Goal: Task Accomplishment & Management: Use online tool/utility

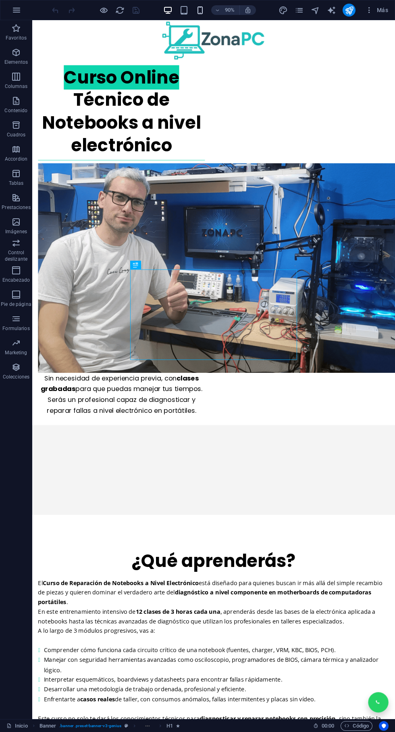
click at [201, 10] on icon "button" at bounding box center [200, 10] width 9 height 9
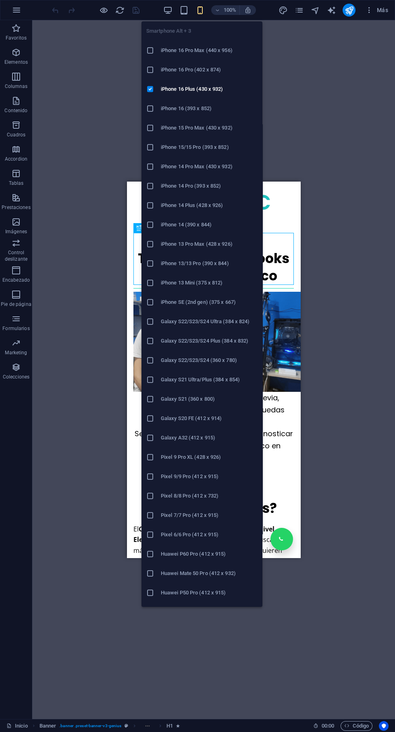
click at [301, 104] on div "Arrastra aquí para reemplazar el contenido existente. Si quieres crear un eleme…" at bounding box center [213, 369] width 363 height 699
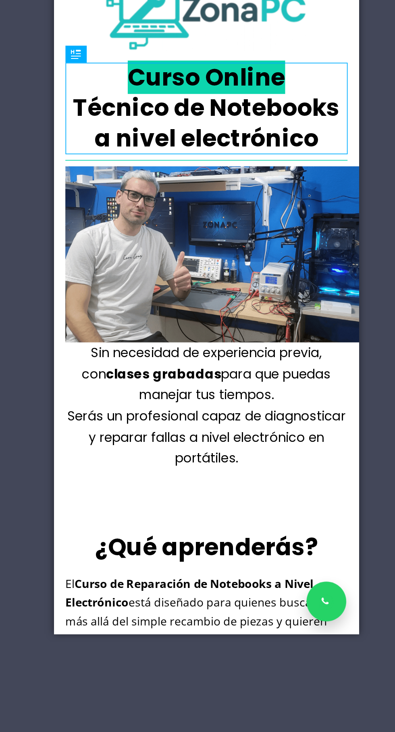
click at [165, 237] on div "Sin necesidad de experiencia previa, con clases grabadas para que puedas maneja…" at bounding box center [141, 219] width 161 height 72
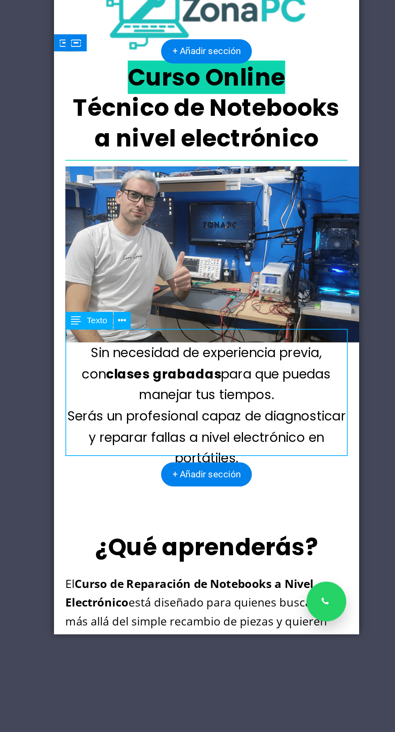
click at [174, 244] on div "Sin necesidad de experiencia previa, con clases grabadas para que puedas maneja…" at bounding box center [141, 219] width 161 height 72
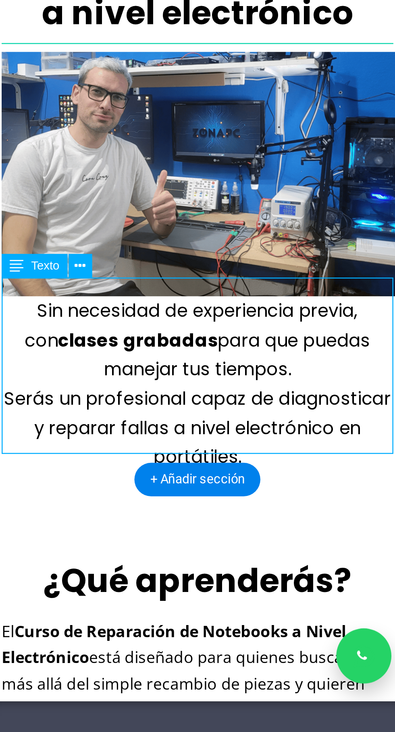
click at [103, 51] on div "Sin necesidad de experiencia previa, con clases grabadas para que puedas maneja…" at bounding box center [72, 29] width 161 height 72
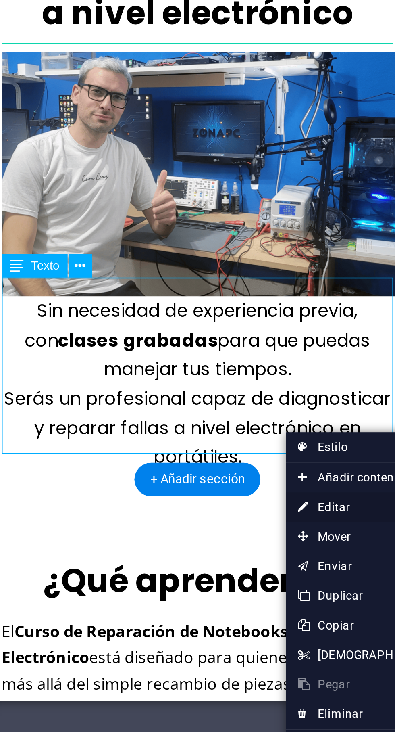
click at [277, 479] on link "⏎ Editar" at bounding box center [284, 478] width 69 height 12
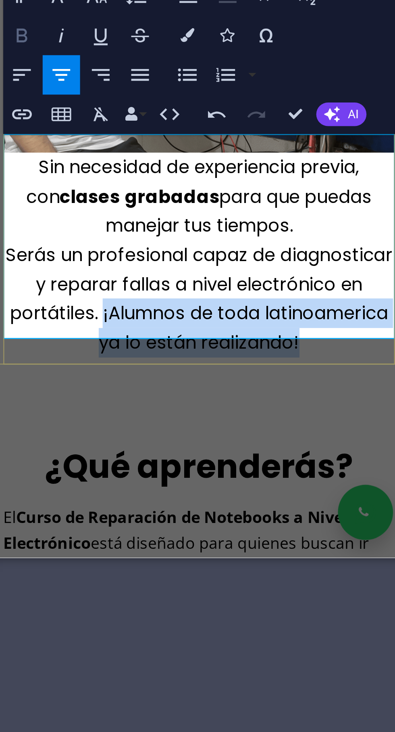
click at [211, 340] on icon "button" at bounding box center [212, 344] width 10 height 10
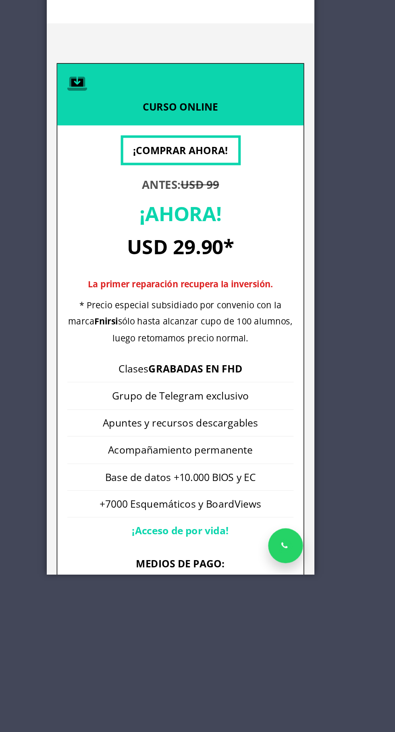
scroll to position [2439, 0]
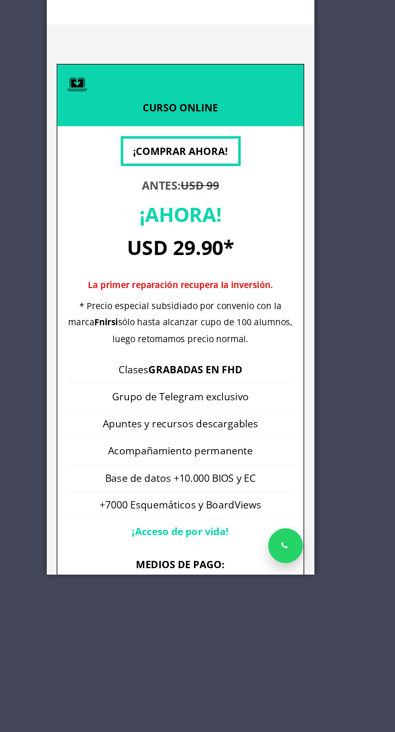
click at [188, 474] on div at bounding box center [133, 546] width 173 height 145
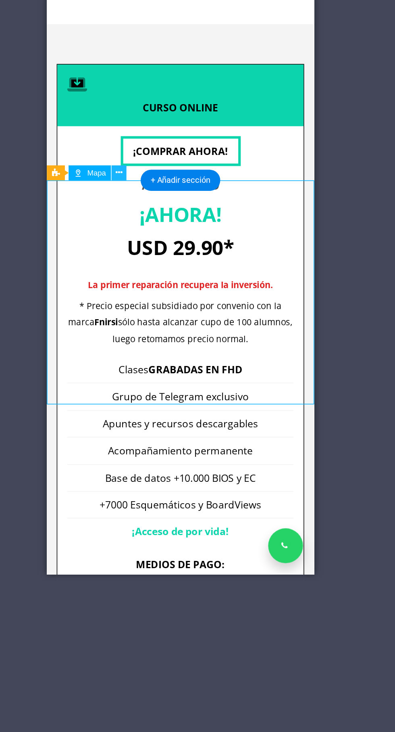
click at [177, 296] on button at bounding box center [174, 297] width 10 height 10
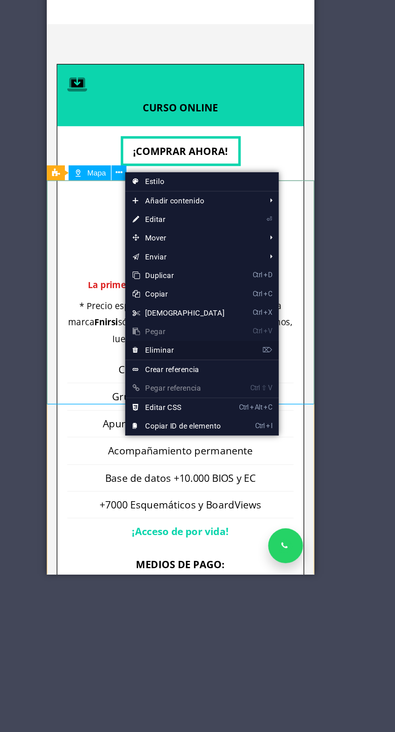
click at [213, 412] on link "⌦ Eliminar" at bounding box center [212, 412] width 69 height 12
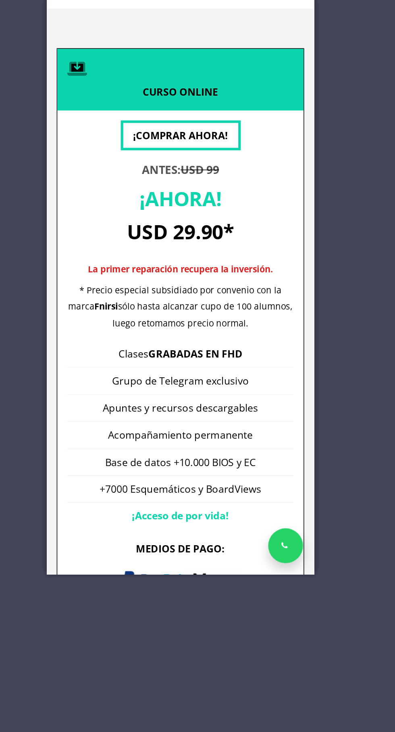
scroll to position [2452, 0]
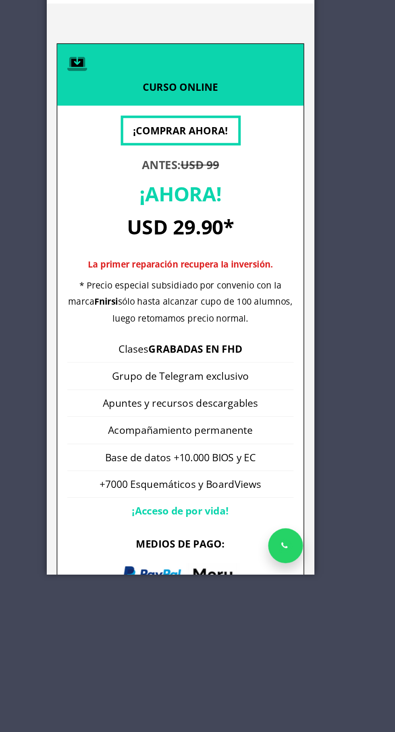
click at [144, 514] on div "[PERSON_NAME] 640 5166 Cosquin Cosquin Cosquin" at bounding box center [133, 535] width 161 height 43
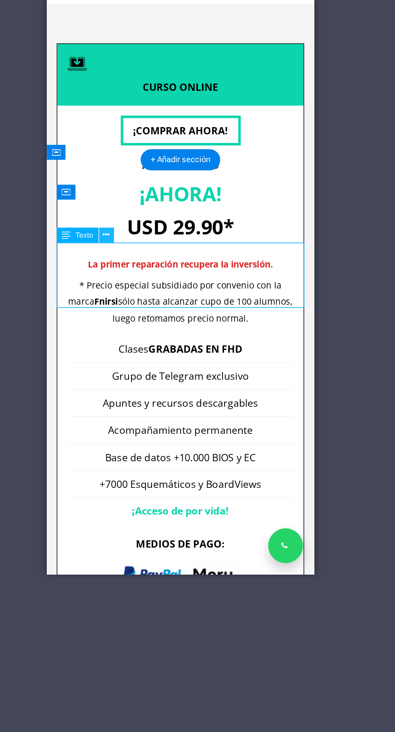
click at [170, 334] on button at bounding box center [166, 338] width 10 height 10
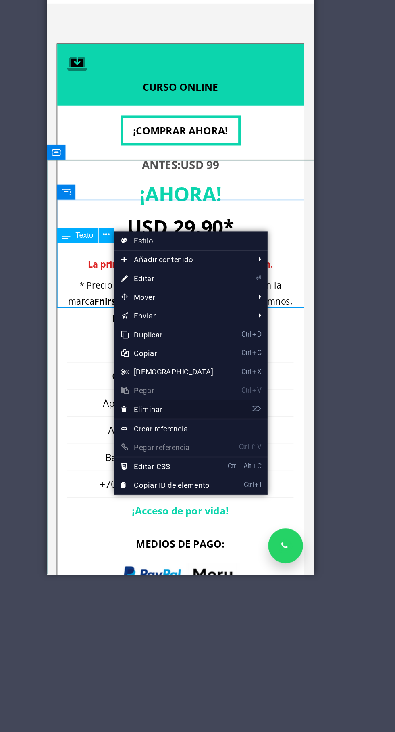
click at [211, 451] on link "⌦ Eliminar" at bounding box center [205, 451] width 69 height 12
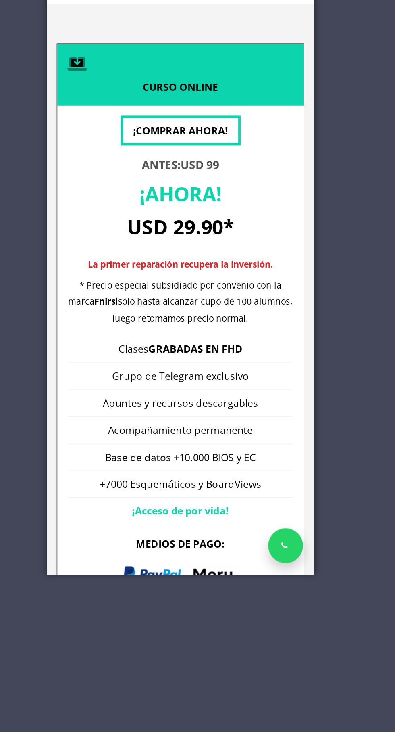
click at [142, 487] on figure at bounding box center [133, 496] width 161 height 19
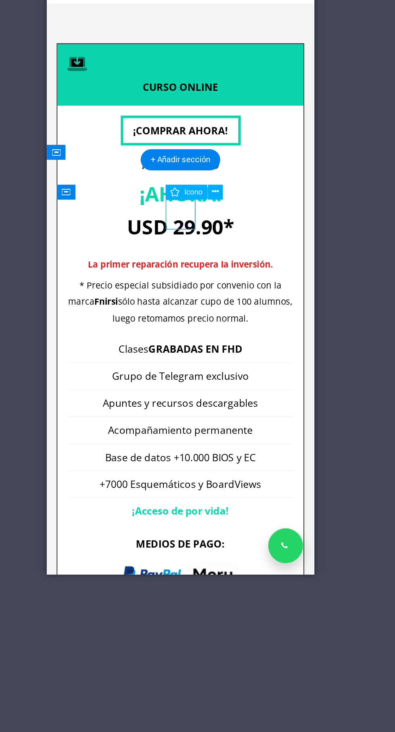
click at [243, 306] on div "Icono" at bounding box center [225, 310] width 42 height 10
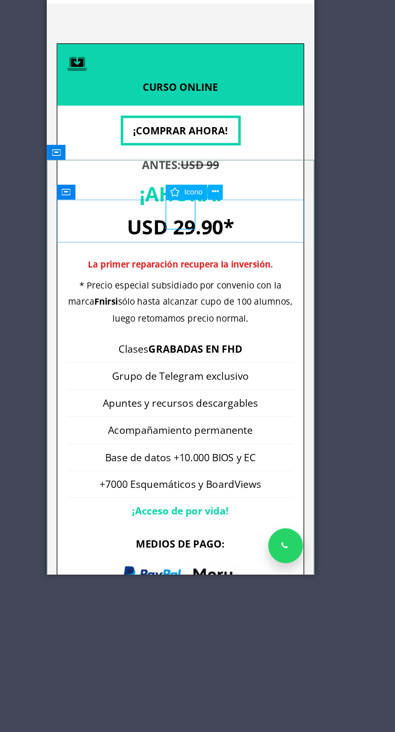
click at [158, 461] on div "Dirección ¿Consultas? Unreadable? Regenerate Enviar WhatsApp ZonaPC [PHONE_NUMB…" at bounding box center [133, 642] width 173 height 362
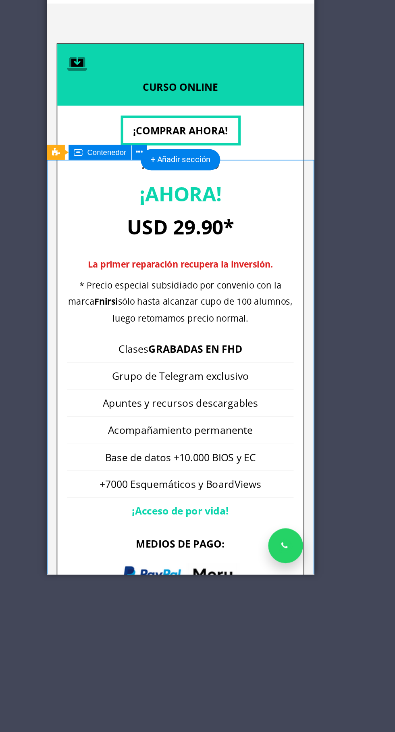
click at [140, 487] on figure at bounding box center [133, 496] width 161 height 19
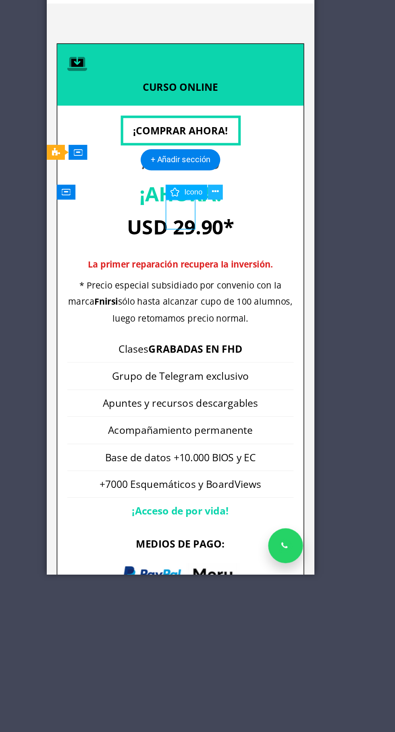
click at [236, 310] on icon at bounding box center [236, 309] width 4 height 8
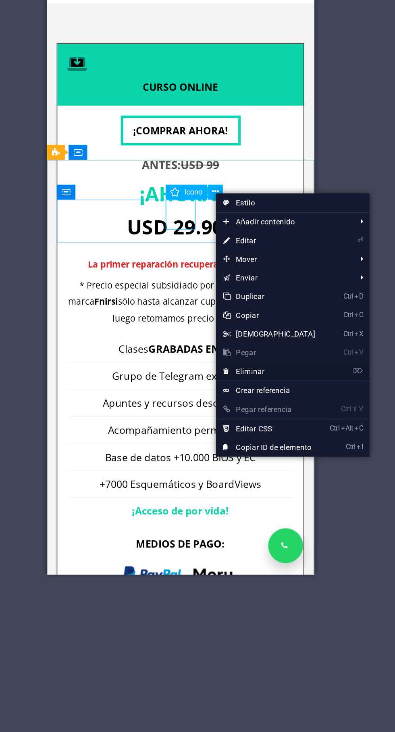
click at [268, 426] on link "⌦ Eliminar" at bounding box center [271, 426] width 69 height 12
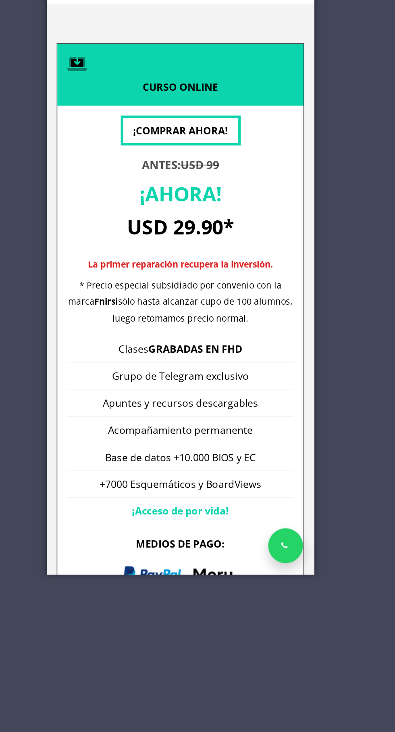
click at [143, 487] on div "Dirección" at bounding box center [133, 491] width 161 height 8
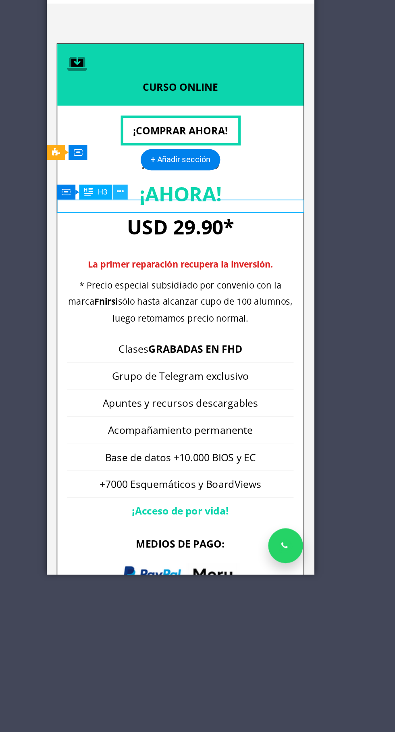
click at [174, 306] on icon at bounding box center [175, 309] width 4 height 8
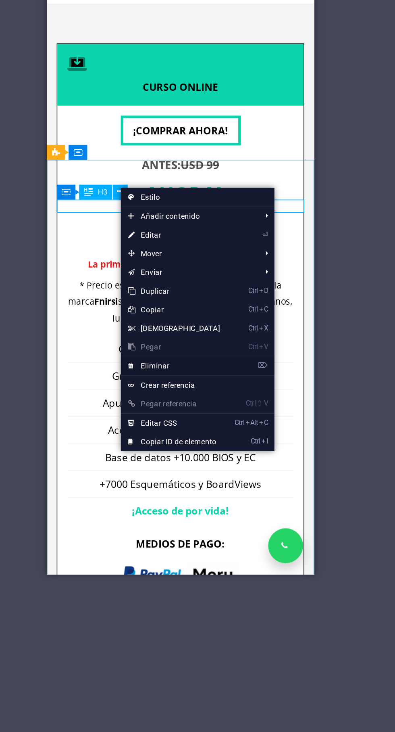
click at [210, 420] on link "⌦ Eliminar" at bounding box center [209, 422] width 69 height 12
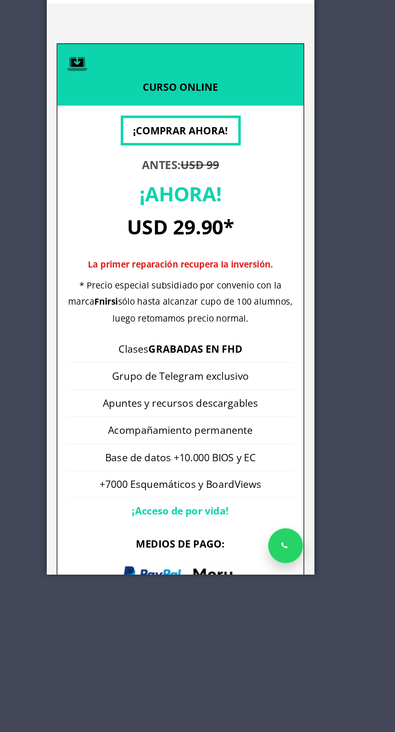
click at [186, 487] on div "Suelta el contenido aquí o Añadir elementos Pegar portapapeles" at bounding box center [133, 515] width 161 height 57
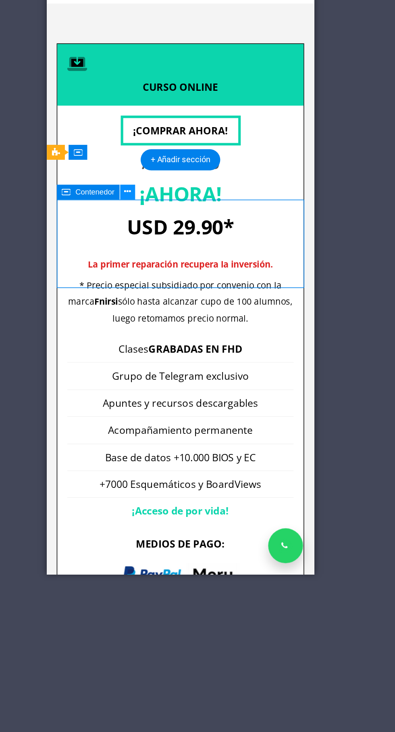
click at [179, 308] on icon at bounding box center [179, 309] width 4 height 8
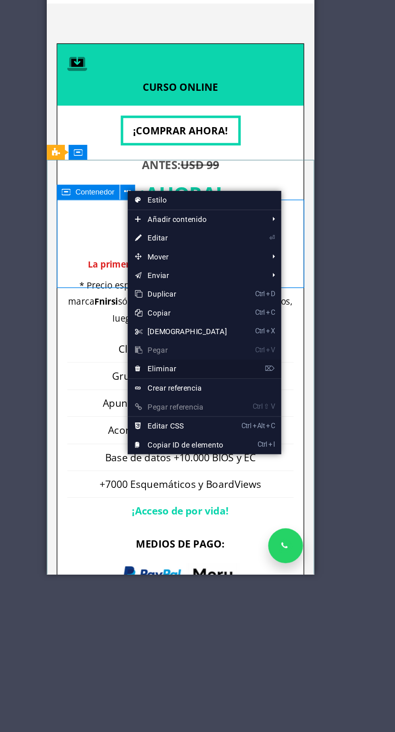
click at [215, 425] on link "⌦ Eliminar" at bounding box center [214, 424] width 69 height 12
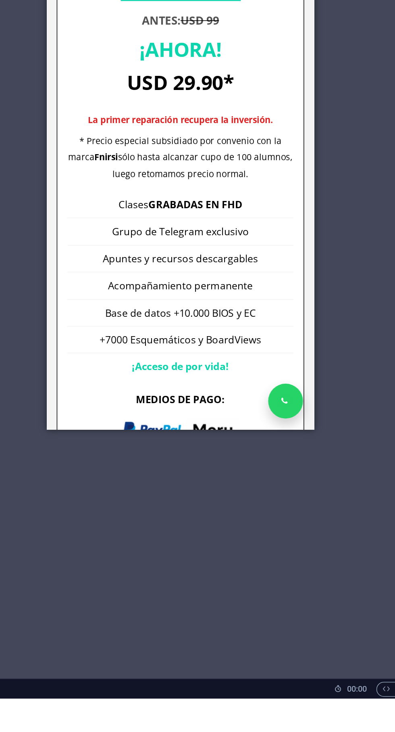
click at [286, 616] on div "Arrastra aquí para reemplazar el contenido existente. Si quieres crear un eleme…" at bounding box center [213, 369] width 363 height 699
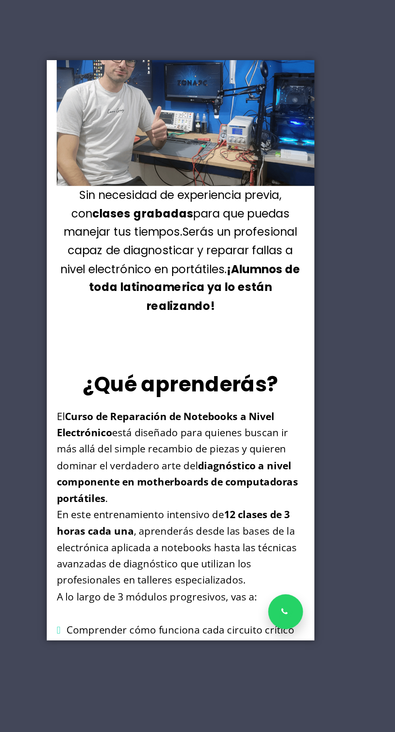
scroll to position [0, 0]
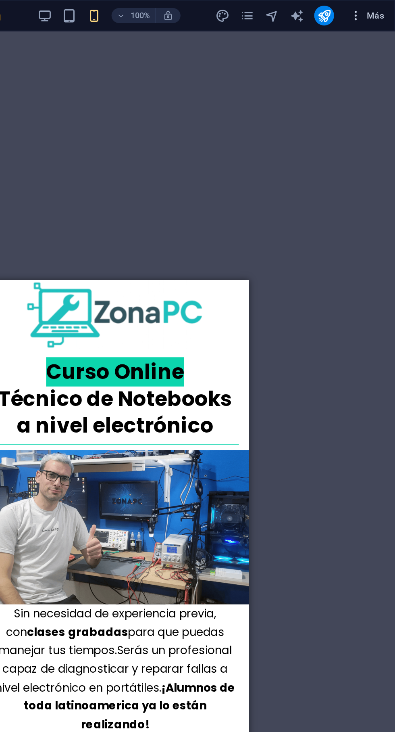
click at [365, 10] on button "Más" at bounding box center [376, 10] width 29 height 13
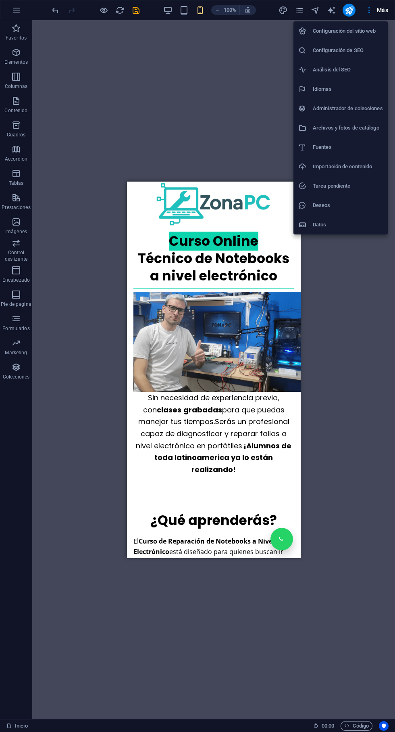
click at [210, 92] on div at bounding box center [197, 366] width 395 height 732
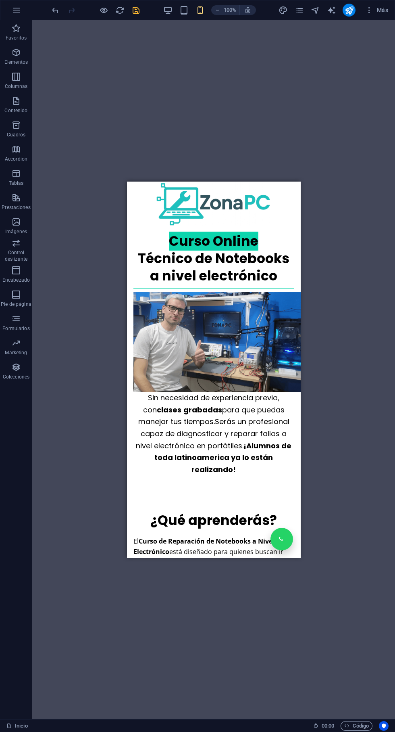
click at [138, 9] on icon "save" at bounding box center [136, 10] width 9 height 9
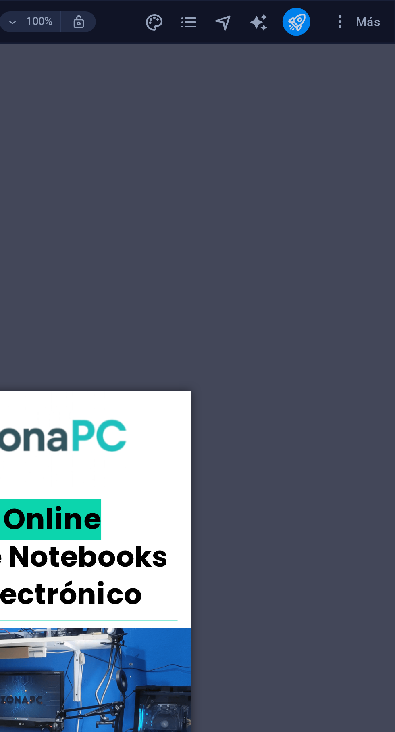
click at [348, 13] on icon "publish" at bounding box center [349, 10] width 9 height 9
